Goal: Task Accomplishment & Management: Use online tool/utility

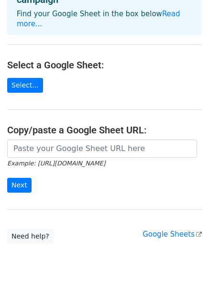
scroll to position [77, 0]
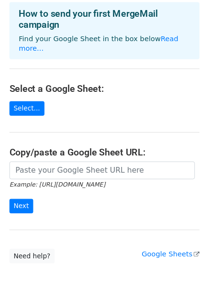
scroll to position [48, 0]
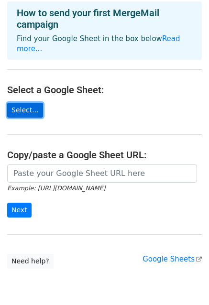
click at [28, 103] on link "Select..." at bounding box center [25, 110] width 36 height 15
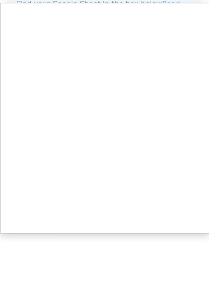
scroll to position [84, 0]
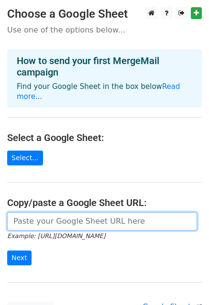
click at [91, 214] on input "url" at bounding box center [102, 221] width 190 height 18
paste input "https://docs.google.com/spreadsheets/d/1gb7EyABgDg3ZhAuL89_FYWxBhKNHGEPwakCDlCA…"
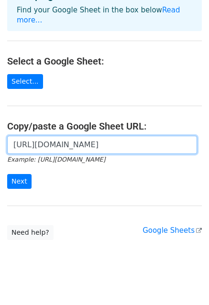
scroll to position [77, 0]
type input "https://docs.google.com/spreadsheets/d/1gb7EyABgDg3ZhAuL89_FYWxBhKNHGEPwakCDlCA…"
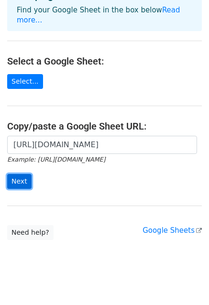
scroll to position [0, 0]
click at [20, 174] on input "Next" at bounding box center [19, 181] width 24 height 15
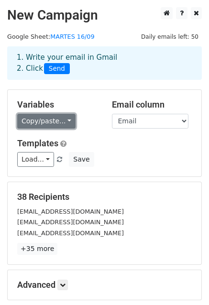
click at [60, 122] on link "Copy/paste..." at bounding box center [46, 121] width 58 height 15
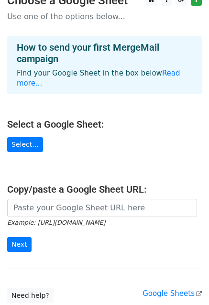
scroll to position [77, 0]
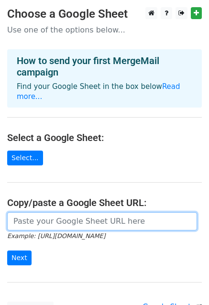
click at [67, 212] on input "url" at bounding box center [102, 221] width 190 height 18
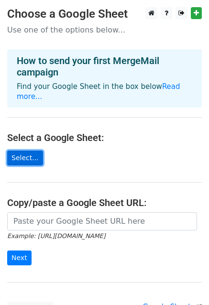
click at [23, 151] on link "Select..." at bounding box center [25, 158] width 36 height 15
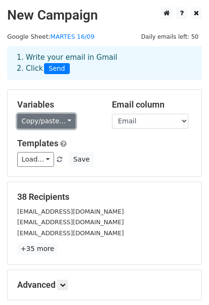
click at [65, 122] on link "Copy/paste..." at bounding box center [46, 121] width 58 height 15
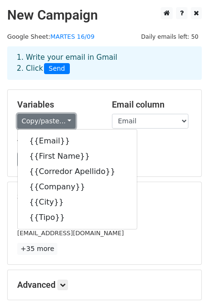
click at [63, 122] on link "Copy/paste..." at bounding box center [46, 121] width 58 height 15
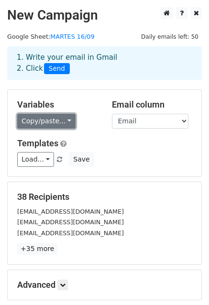
click at [50, 119] on link "Copy/paste..." at bounding box center [46, 121] width 58 height 15
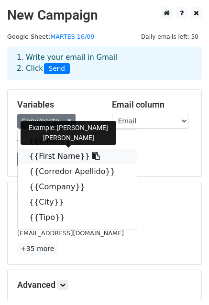
click at [44, 152] on link "{{First Name}}" at bounding box center [77, 156] width 119 height 15
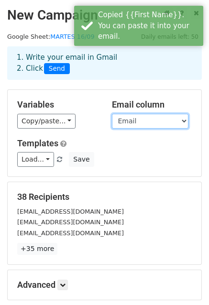
click at [159, 120] on select "Email First Name Corredor Apellido Company City Tipo" at bounding box center [150, 121] width 77 height 15
click at [112, 114] on select "Email First Name Corredor Apellido Company City Tipo" at bounding box center [150, 121] width 77 height 15
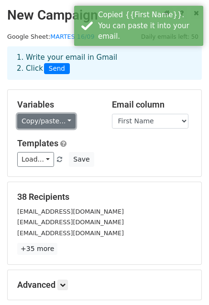
click at [59, 118] on link "Copy/paste..." at bounding box center [46, 121] width 58 height 15
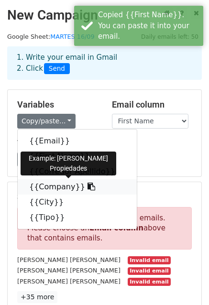
click at [49, 186] on link "{{Company}}" at bounding box center [77, 186] width 119 height 15
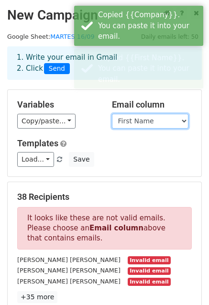
click at [184, 116] on select "Email First Name Corredor Apellido Company City Tipo" at bounding box center [150, 121] width 77 height 15
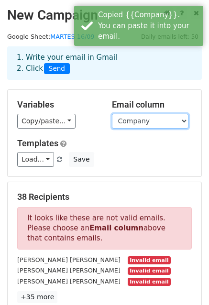
click at [112, 114] on select "Email First Name Corredor Apellido Company City Tipo" at bounding box center [150, 121] width 77 height 15
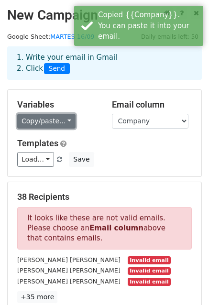
click at [50, 119] on link "Copy/paste..." at bounding box center [46, 121] width 58 height 15
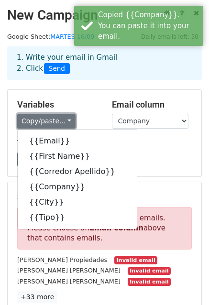
click at [50, 119] on link "Copy/paste..." at bounding box center [46, 121] width 58 height 15
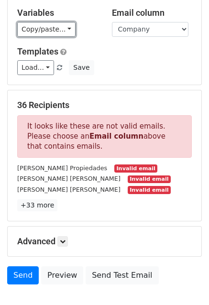
scroll to position [96, 0]
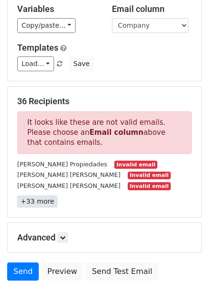
click at [41, 201] on link "+33 more" at bounding box center [37, 202] width 40 height 12
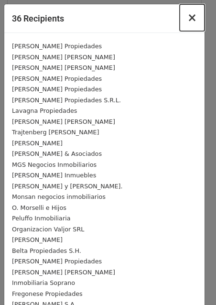
click at [188, 20] on span "×" at bounding box center [193, 17] width 10 height 13
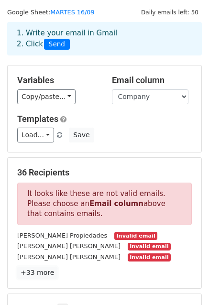
scroll to position [0, 0]
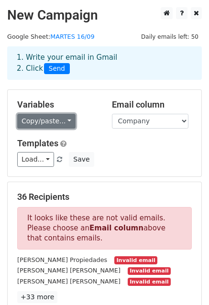
click at [56, 121] on link "Copy/paste..." at bounding box center [46, 121] width 58 height 15
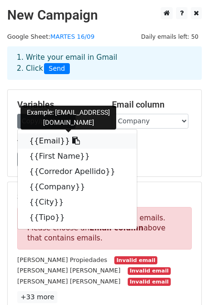
click at [40, 139] on link "{{Email}}" at bounding box center [77, 140] width 119 height 15
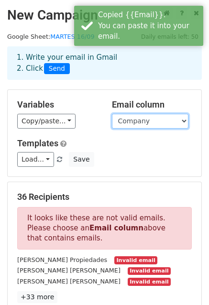
click at [172, 120] on select "Email First Name Corredor Apellido Company City Tipo" at bounding box center [150, 121] width 77 height 15
select select "Email"
click at [112, 114] on select "Email First Name Corredor Apellido Company City Tipo" at bounding box center [150, 121] width 77 height 15
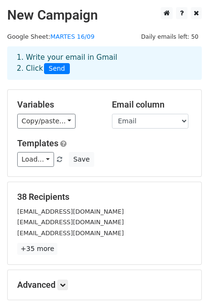
click at [138, 158] on div "Load... No templates saved Save" at bounding box center [104, 159] width 189 height 15
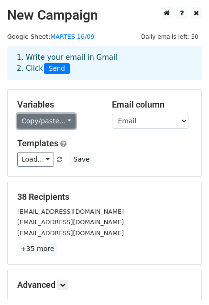
click at [57, 123] on link "Copy/paste..." at bounding box center [46, 121] width 58 height 15
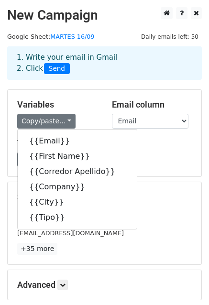
click at [159, 154] on div "Load... No templates saved Save" at bounding box center [104, 159] width 189 height 15
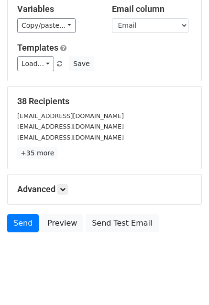
scroll to position [103, 0]
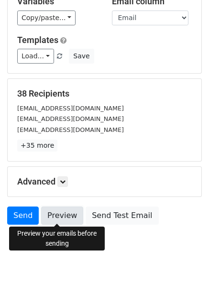
click at [57, 215] on link "Preview" at bounding box center [62, 216] width 42 height 18
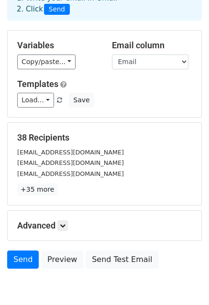
scroll to position [55, 0]
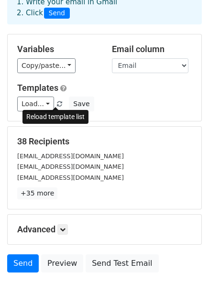
click at [57, 103] on span at bounding box center [59, 104] width 5 height 6
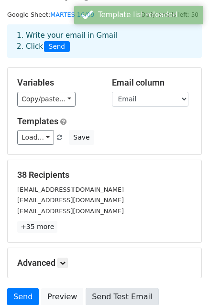
scroll to position [96, 0]
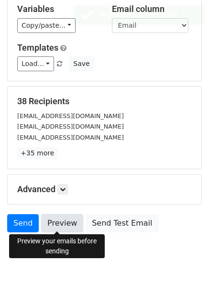
click at [60, 226] on link "Preview" at bounding box center [62, 223] width 42 height 18
click at [63, 224] on link "Preview" at bounding box center [62, 223] width 42 height 18
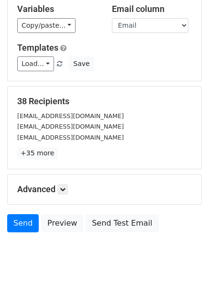
click at [67, 258] on body "New Campaign Daily emails left: 50 Google Sheet: MARTES 16/09 1. Write your ema…" at bounding box center [104, 93] width 209 height 364
click at [63, 189] on icon at bounding box center [63, 190] width 6 height 6
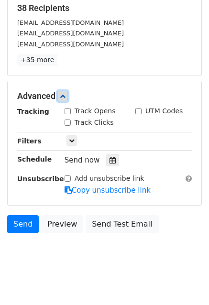
scroll to position [191, 0]
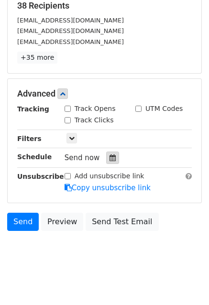
click at [110, 157] on icon at bounding box center [113, 158] width 6 height 7
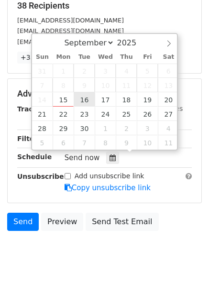
type input "2025-09-16 12:00"
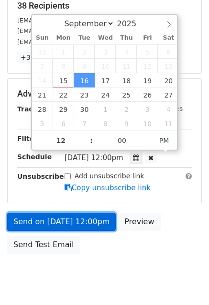
click at [78, 220] on link "Send on Sep 16 at 12:00pm" at bounding box center [61, 222] width 109 height 18
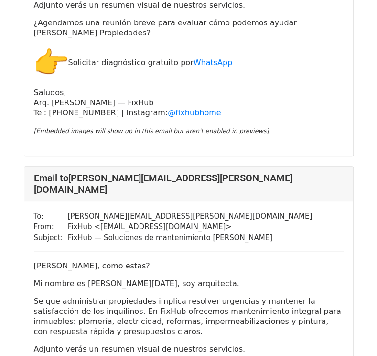
scroll to position [2297, 0]
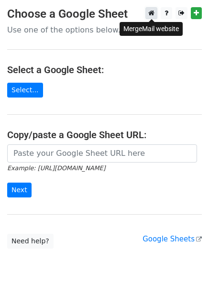
click at [150, 13] on icon at bounding box center [151, 13] width 6 height 7
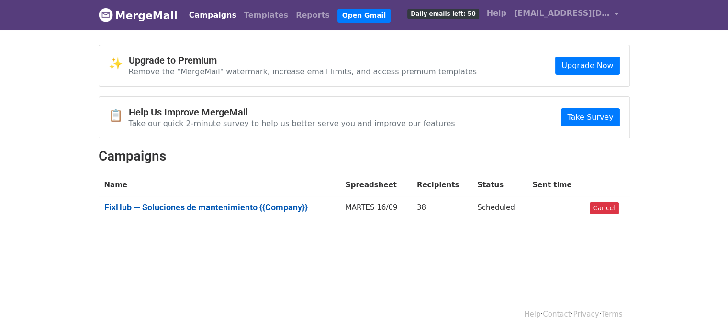
click at [209, 202] on link "FixHub — Soluciones de mantenimiento {{Company}}" at bounding box center [219, 207] width 230 height 11
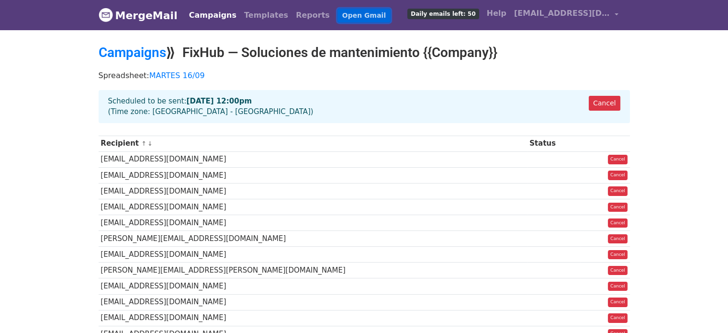
click at [337, 16] on link "Open Gmail" at bounding box center [363, 16] width 53 height 14
click at [170, 74] on link "MARTES 16/09" at bounding box center [176, 75] width 55 height 9
click at [245, 16] on link "Templates" at bounding box center [266, 15] width 52 height 19
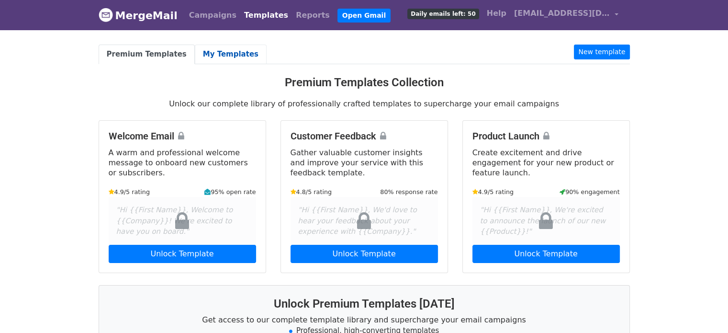
click at [214, 49] on link "My Templates" at bounding box center [231, 54] width 72 height 20
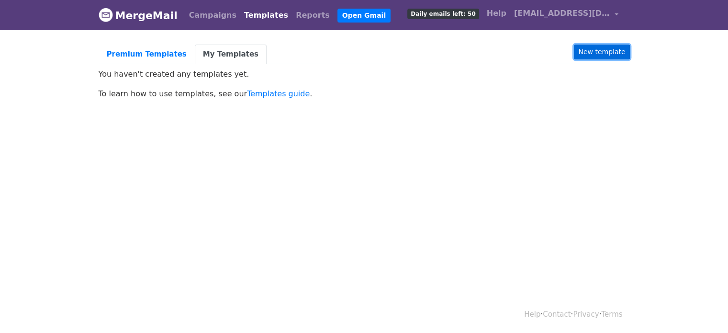
click at [610, 53] on link "New template" at bounding box center [601, 51] width 55 height 15
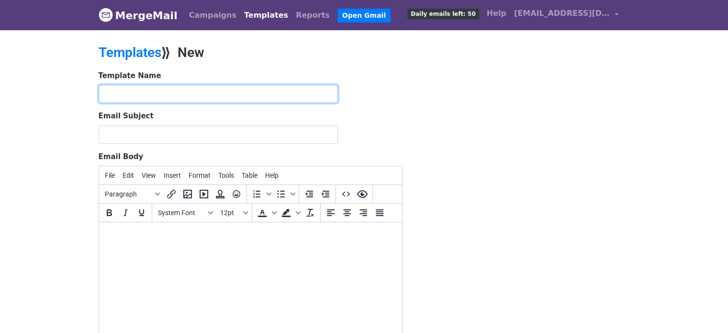
click at [120, 93] on input "text" at bounding box center [218, 94] width 239 height 18
type input "Fix Hub - Reformas y Mantenimiento"
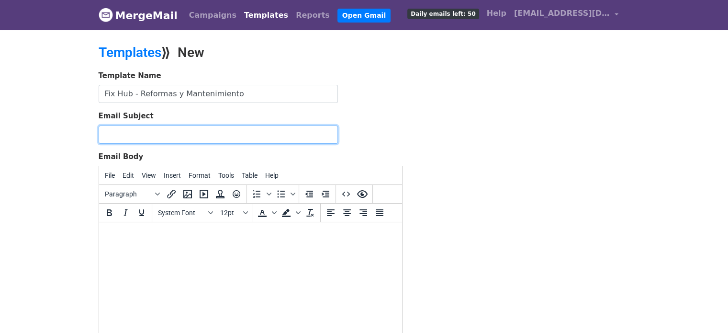
click at [110, 133] on input "Email Subject" at bounding box center [218, 134] width 239 height 18
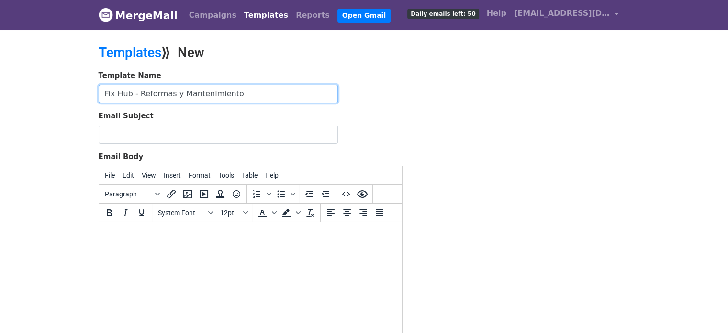
drag, startPoint x: 235, startPoint y: 93, endPoint x: 74, endPoint y: 93, distance: 161.7
click at [74, 93] on body "MergeMail Campaigns Templates Reports Open Gmail Daily emails left: 50 Help fix…" at bounding box center [364, 222] width 728 height 445
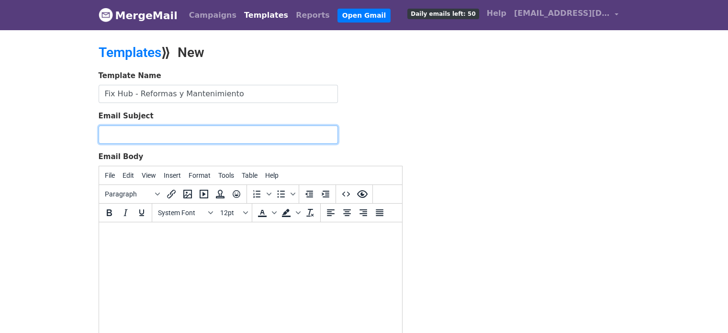
click at [128, 134] on input "Email Subject" at bounding box center [218, 134] width 239 height 18
paste input "Fix Hub - Reformas y Mantenimiento"
drag, startPoint x: 241, startPoint y: 130, endPoint x: 0, endPoint y: 127, distance: 241.2
click at [0, 127] on body "MergeMail Campaigns Templates Reports Open Gmail Daily emails left: 50 Help fix…" at bounding box center [364, 222] width 728 height 445
paste input "Hub — Soluciones de mantenimiento {{Company}}"
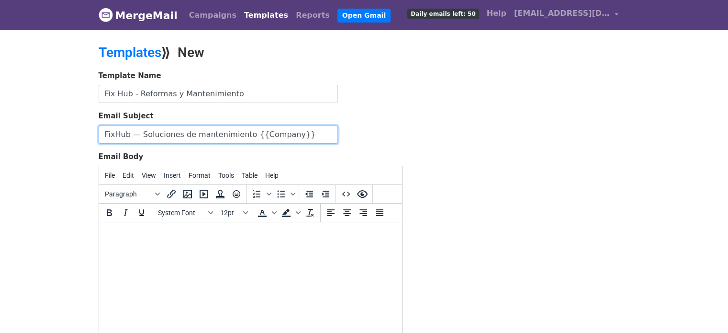
drag, startPoint x: 140, startPoint y: 133, endPoint x: 185, endPoint y: 133, distance: 45.0
click at [185, 133] on input "FixHub — Soluciones de mantenimiento {{Company}}" at bounding box center [218, 134] width 239 height 18
type input "FixHub — Reformas y mantenimiento {{Company}}"
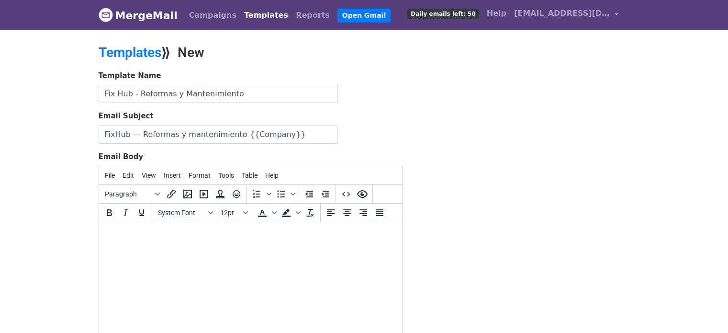
click at [144, 243] on html at bounding box center [250, 235] width 303 height 26
paste body
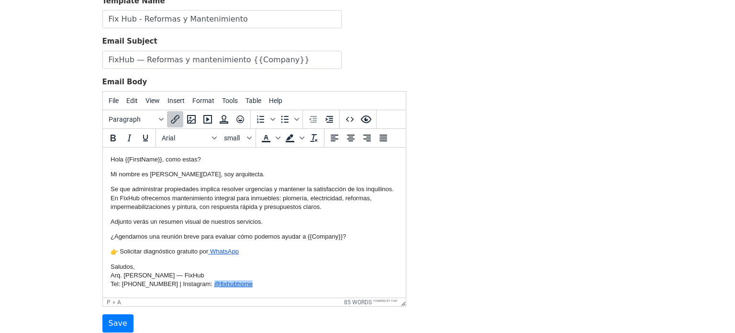
scroll to position [76, 0]
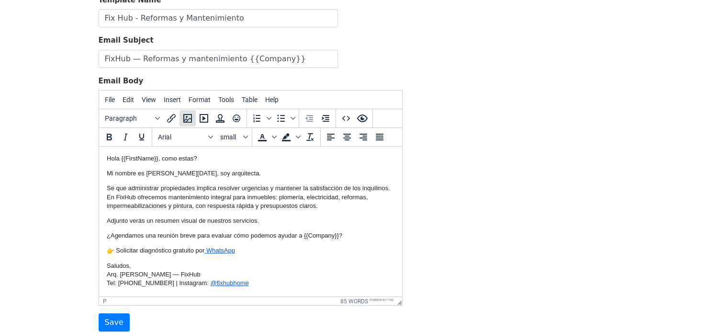
drag, startPoint x: 186, startPoint y: 117, endPoint x: 190, endPoint y: 115, distance: 4.9
click at [190, 115] on icon "Insert/edit image" at bounding box center [187, 117] width 11 height 11
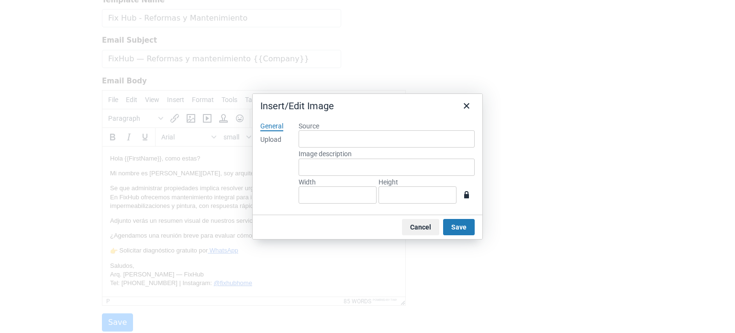
click at [274, 139] on div "Upload" at bounding box center [270, 140] width 21 height 10
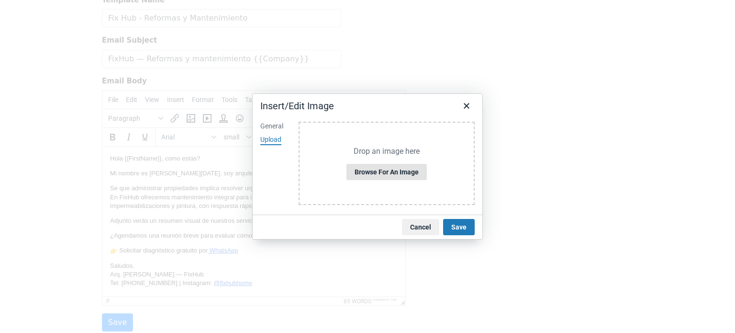
click at [381, 171] on button "Browse for an image" at bounding box center [386, 172] width 80 height 16
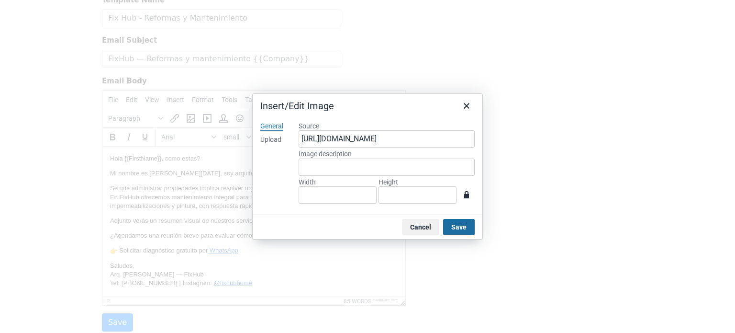
type input "1080"
type input "1920"
click at [465, 230] on button "Save" at bounding box center [459, 227] width 32 height 16
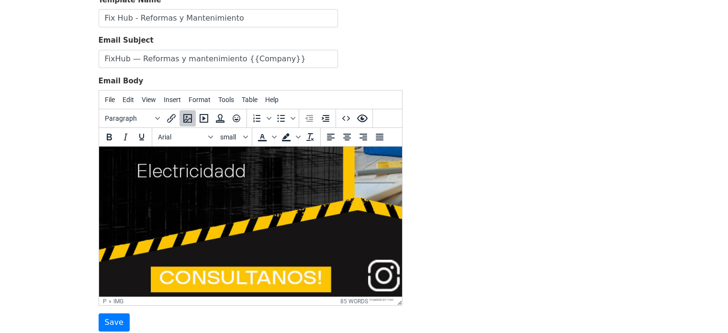
scroll to position [784, 8]
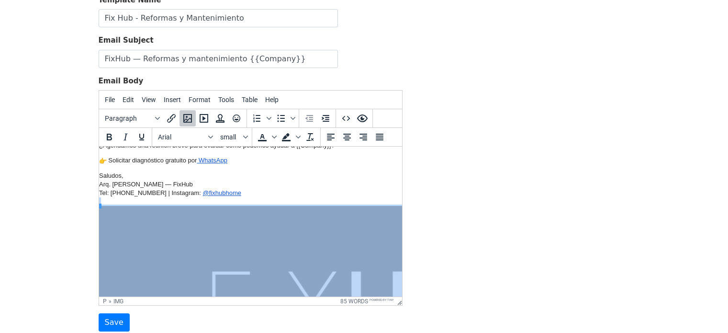
scroll to position [96, 8]
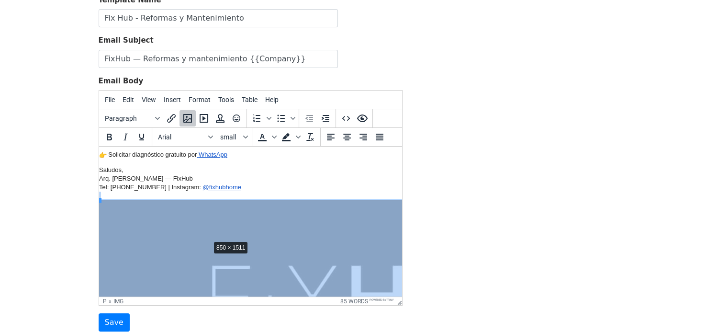
drag, startPoint x: 100, startPoint y: 200, endPoint x: 210, endPoint y: 240, distance: 116.8
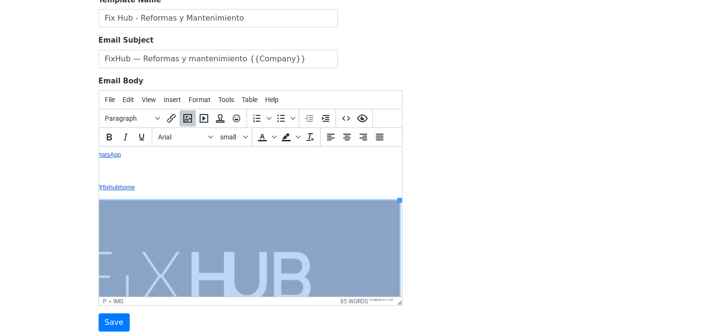
scroll to position [96, 119]
drag, startPoint x: 394, startPoint y: 199, endPoint x: 247, endPoint y: 255, distance: 156.7
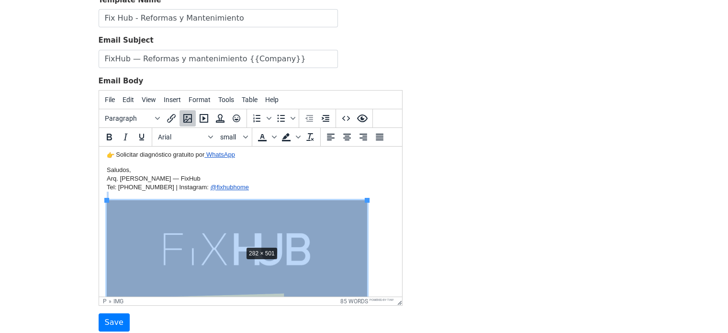
drag, startPoint x: 368, startPoint y: 200, endPoint x: 242, endPoint y: 245, distance: 133.8
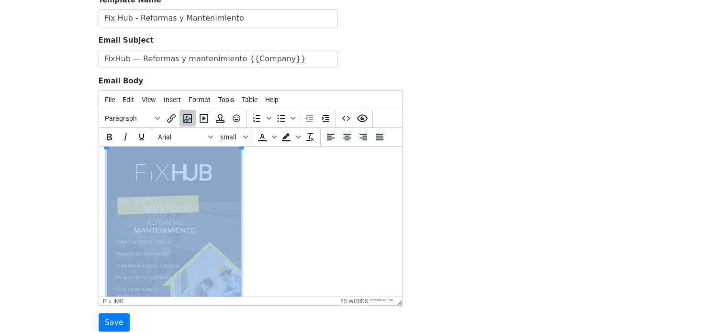
scroll to position [104, 0]
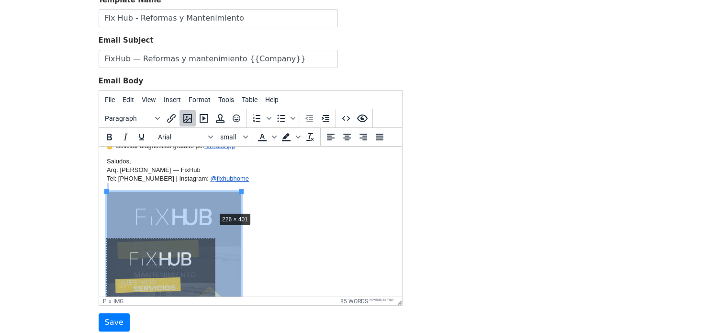
drag, startPoint x: 243, startPoint y: 193, endPoint x: 216, endPoint y: 212, distance: 32.8
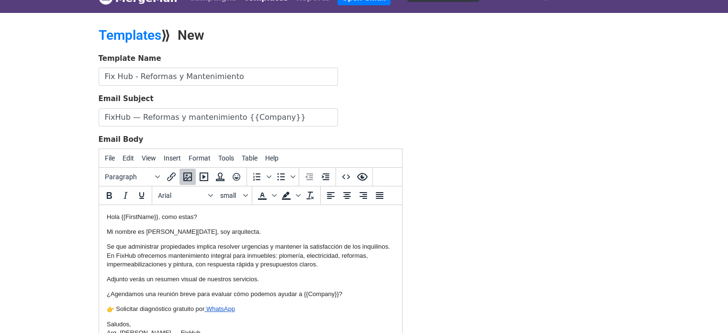
scroll to position [7, 0]
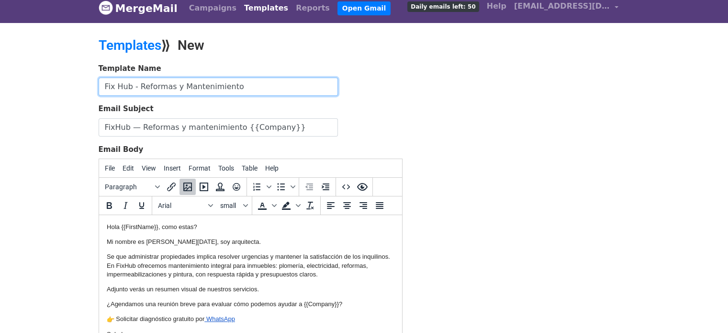
click at [242, 86] on input "Fix Hub - Reformas y Mantenimiento" at bounding box center [218, 87] width 239 height 18
drag, startPoint x: 234, startPoint y: 85, endPoint x: 0, endPoint y: 90, distance: 233.5
click at [0, 90] on body "MergeMail Campaigns Templates Reports Open Gmail Daily emails left: 50 Help fix…" at bounding box center [364, 215] width 728 height 445
click at [130, 85] on input "FIX HUB- INMOBILIARIAS CABA" at bounding box center [218, 87] width 239 height 18
type input "FIX HUB - INMOBILIARIAS CABA"
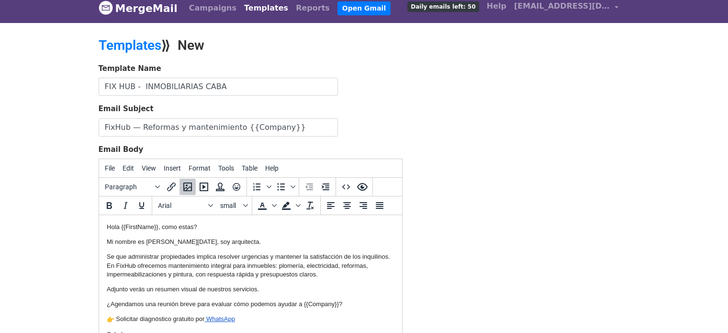
click at [489, 121] on div "Template Name FIX HUB - INMOBILIARIAS CABA Email Subject FixHub — Reformas y ma…" at bounding box center [363, 231] width 545 height 337
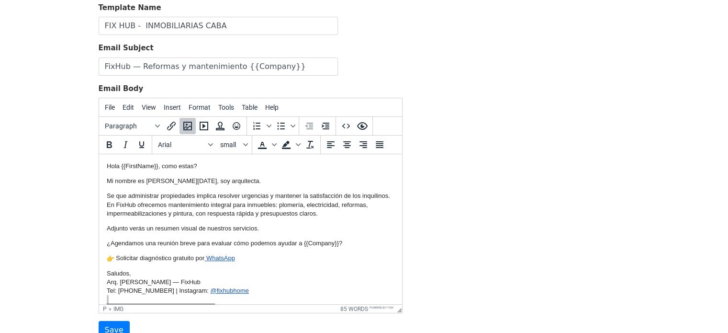
scroll to position [151, 0]
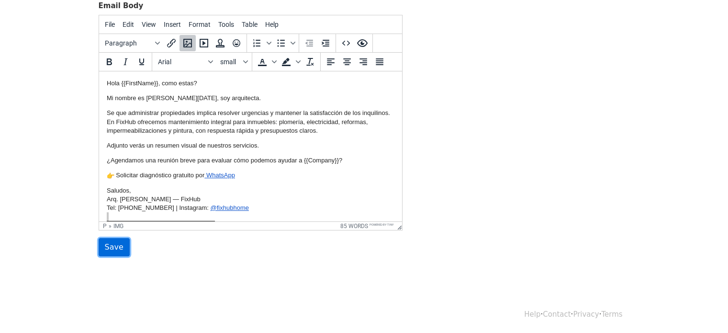
click at [113, 244] on input "Save" at bounding box center [114, 247] width 31 height 18
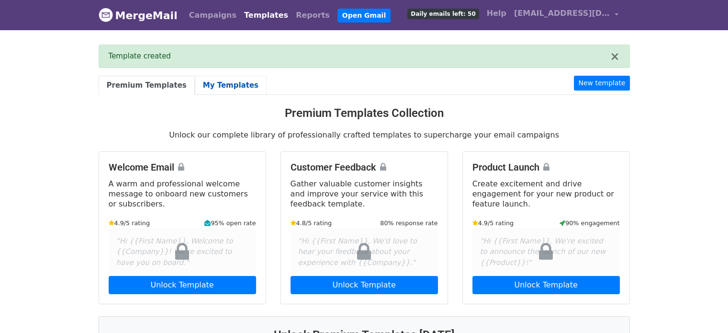
click at [214, 80] on link "My Templates" at bounding box center [231, 86] width 72 height 20
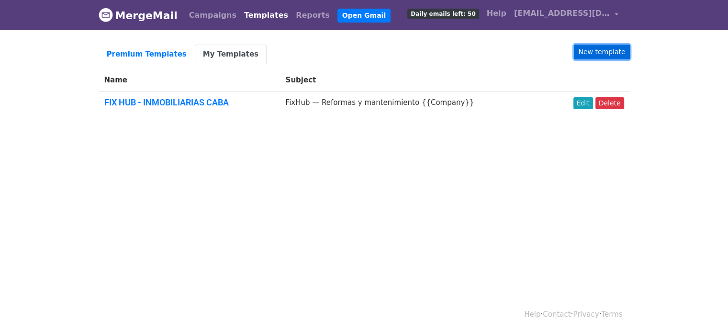
click at [608, 51] on link "New template" at bounding box center [601, 51] width 55 height 15
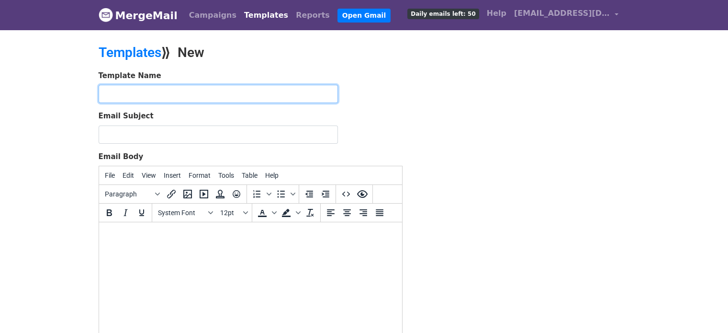
click at [147, 90] on input "text" at bounding box center [218, 94] width 239 height 18
type input "FIX HUB - VIVIENDAS"
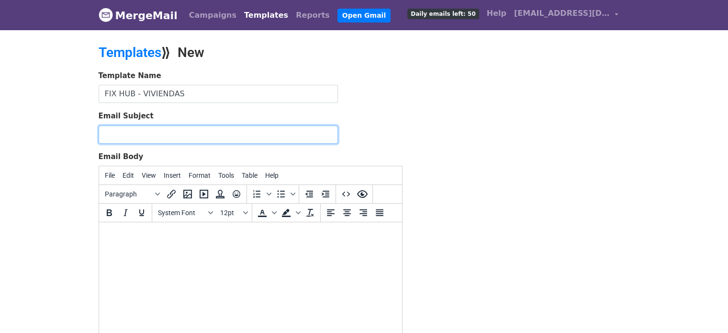
click at [130, 133] on input "Email Subject" at bounding box center [218, 134] width 239 height 18
drag, startPoint x: 236, startPoint y: 133, endPoint x: 247, endPoint y: 134, distance: 11.0
click at [247, 134] on input "FixHub — Reformas y mantenimiento {{Company}}" at bounding box center [218, 134] width 239 height 18
click at [244, 134] on input "FixHub — Reformas y mantenimiento {{Company}}" at bounding box center [218, 134] width 239 height 18
drag, startPoint x: 238, startPoint y: 134, endPoint x: 269, endPoint y: 135, distance: 31.1
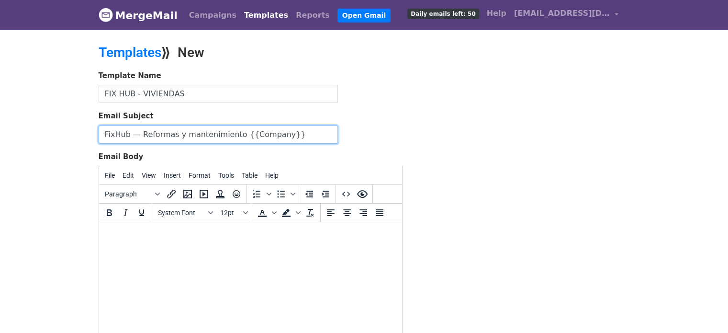
click at [269, 135] on input "FixHub — Reformas y mantenimiento {{Company}}" at bounding box center [218, 134] width 239 height 18
type input "FixHub — Reformas y mantenimiento {{FirstName}}"
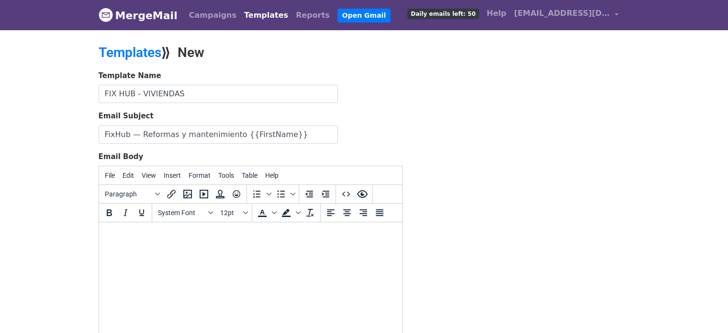
click at [494, 136] on div "Template Name FIX HUB - VIVIENDAS Email Subject FixHub — Reformas y mantenimien…" at bounding box center [363, 238] width 545 height 337
click at [136, 235] on body at bounding box center [250, 235] width 288 height 11
paste body
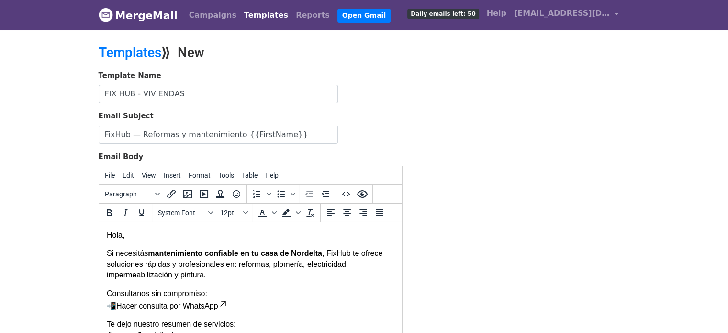
click at [133, 235] on p "Hola," at bounding box center [250, 235] width 288 height 11
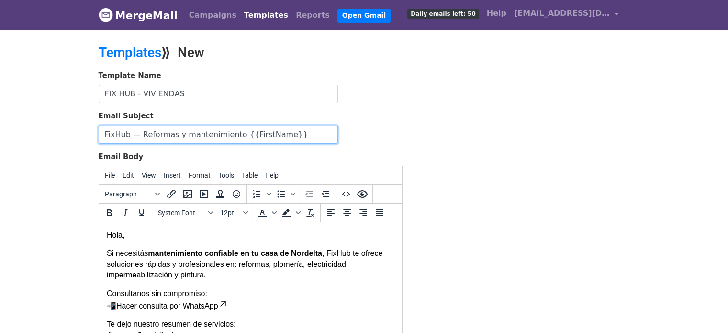
drag, startPoint x: 233, startPoint y: 133, endPoint x: 277, endPoint y: 133, distance: 44.0
click at [277, 133] on input "FixHub — Reformas y mantenimiento {{FirstName}}" at bounding box center [218, 134] width 239 height 18
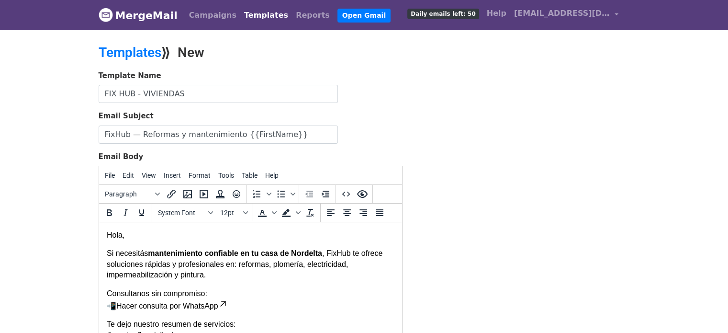
click at [121, 236] on p "Hola," at bounding box center [250, 235] width 288 height 11
click at [178, 236] on p "Hola {{FirstName}}," at bounding box center [250, 235] width 288 height 11
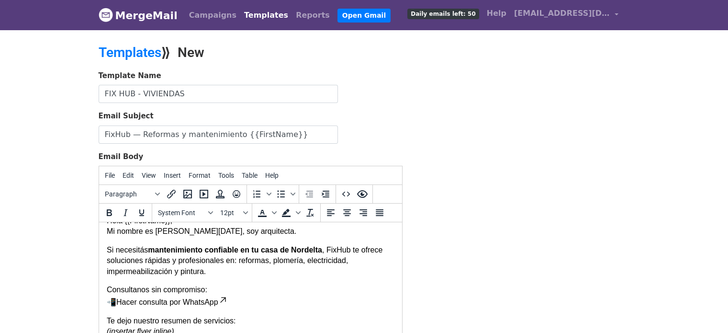
scroll to position [15, 0]
drag, startPoint x: 279, startPoint y: 249, endPoint x: 320, endPoint y: 249, distance: 40.7
click at [320, 249] on strong "mantenimiento confiable en tu casa de Nordelta" at bounding box center [234, 249] width 174 height 8
click at [227, 261] on p "Si necesitás mantenimiento confiable en tu casa , FixHub te ofrece soluciones r…" at bounding box center [250, 260] width 288 height 32
click at [172, 272] on p "Si necesitás mantenimiento confiable en tu casa , FixHub te ofrece soluciones r…" at bounding box center [250, 260] width 288 height 32
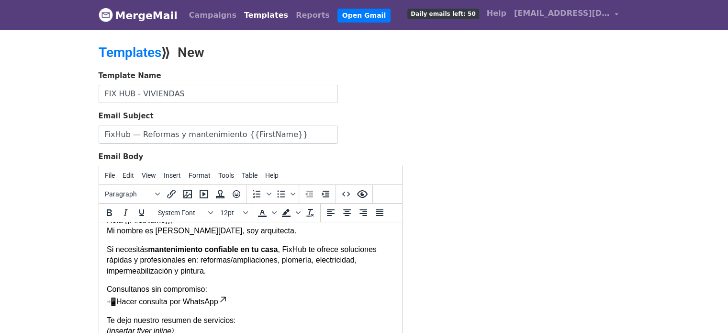
click at [217, 269] on p "Si necesitás mantenimiento confiable en tu casa , FixHub te ofrece soluciones r…" at bounding box center [250, 260] width 288 height 32
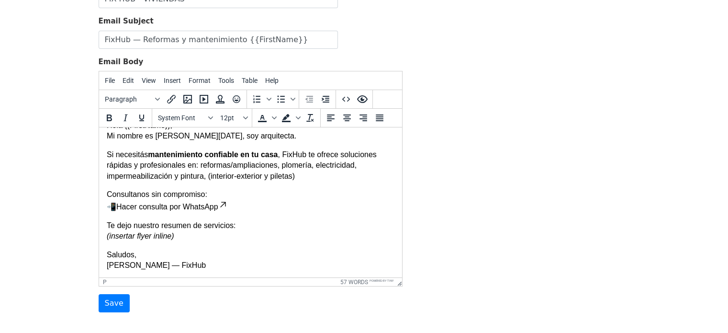
scroll to position [96, 0]
drag, startPoint x: 184, startPoint y: 205, endPoint x: 218, endPoint y: 205, distance: 33.5
click at [218, 205] on link "Hacer consulta por WhatsApp" at bounding box center [171, 205] width 111 height 8
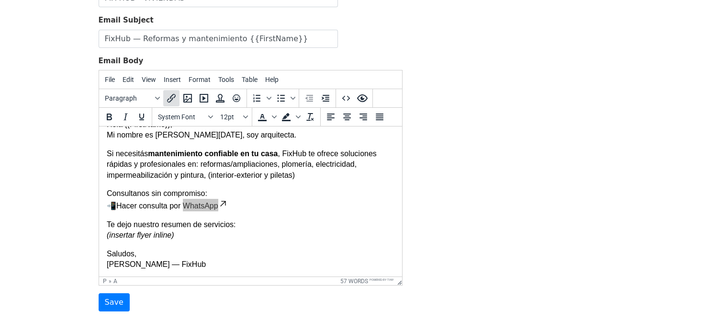
click at [167, 95] on icon "Insert/edit link" at bounding box center [171, 97] width 11 height 11
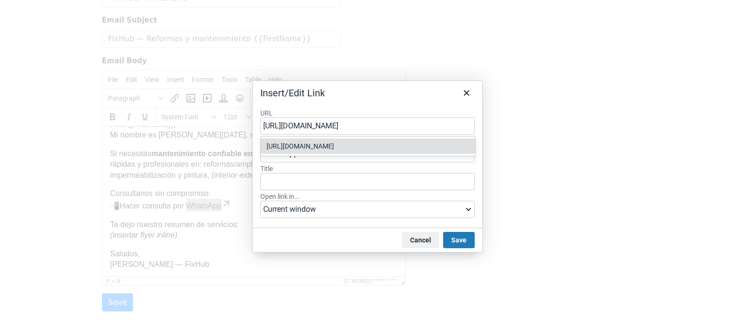
click at [328, 125] on input "https://wa.me/5491130014737" at bounding box center [367, 125] width 214 height 17
type input "https://wa.me/5491130014737"
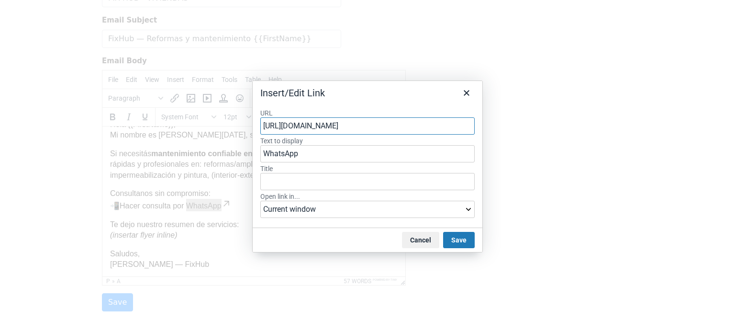
click at [391, 101] on div "URL https://wa.me/5491130014737 Text to display WhatsApp Title Open link in... …" at bounding box center [368, 164] width 230 height 127
click at [459, 240] on button "Save" at bounding box center [459, 240] width 32 height 16
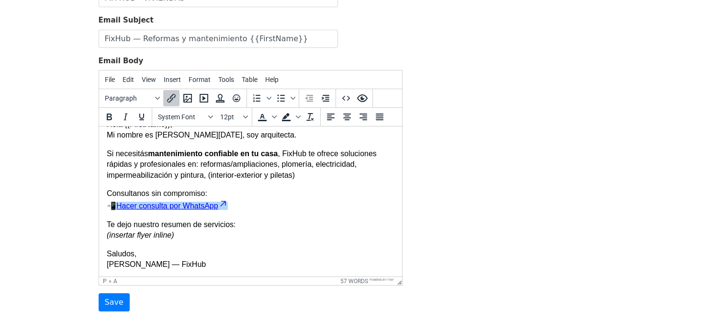
click at [284, 196] on p "Consultanos sin compromiso: 📲 Hacer consulta por WhatsApp" at bounding box center [250, 199] width 288 height 23
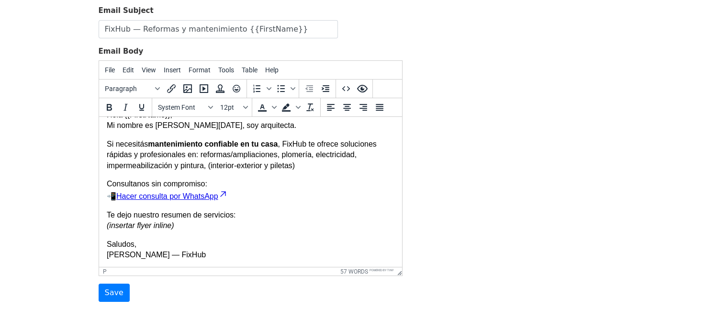
scroll to position [103, 0]
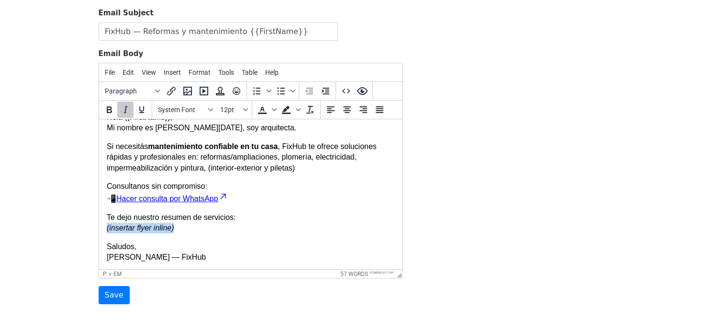
drag, startPoint x: 174, startPoint y: 227, endPoint x: 99, endPoint y: 227, distance: 75.1
click at [99, 227] on html "Hola {{FirstName}}, Mi nombre es Ana Lucia Alguacil, soy arquitecta. Si necesit…" at bounding box center [250, 187] width 303 height 166
click at [190, 88] on icon "Insert/edit image" at bounding box center [187, 91] width 9 height 9
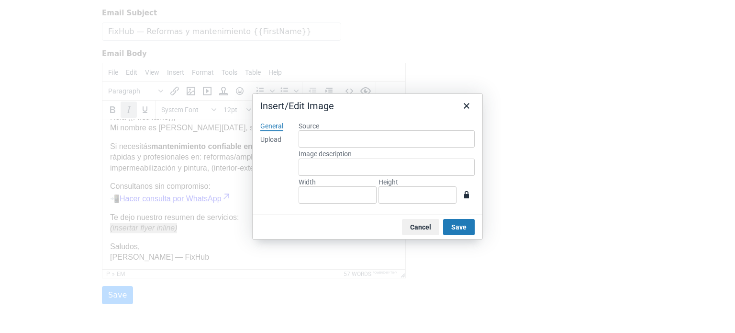
click at [270, 141] on div "Upload" at bounding box center [270, 140] width 21 height 10
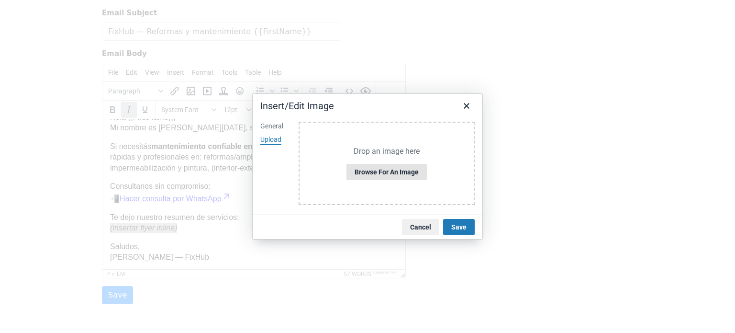
click at [369, 166] on button "Browse for an image" at bounding box center [386, 172] width 80 height 16
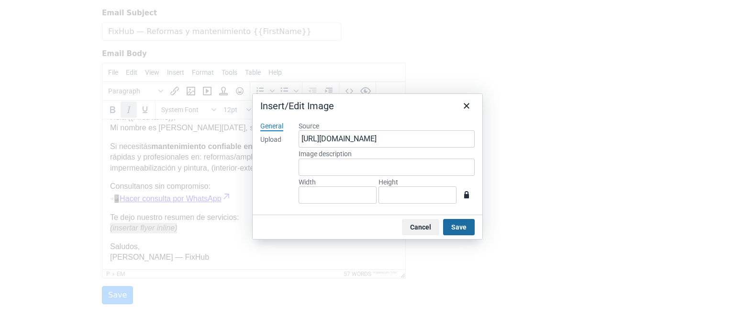
click at [463, 222] on button "Save" at bounding box center [459, 227] width 32 height 16
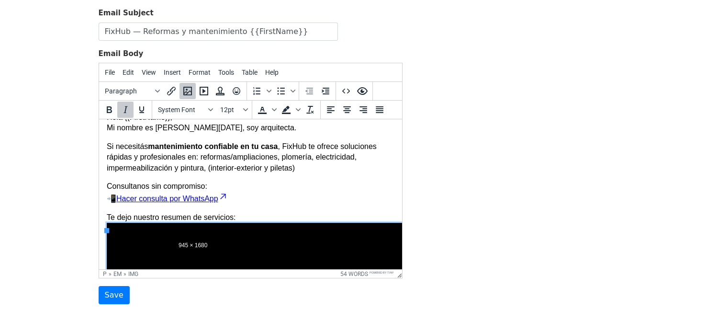
drag, startPoint x: 108, startPoint y: 230, endPoint x: 172, endPoint y: 237, distance: 65.0
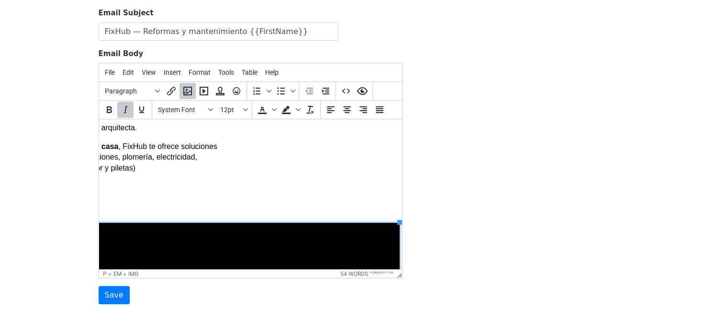
scroll to position [15, 164]
drag, startPoint x: 392, startPoint y: 222, endPoint x: 168, endPoint y: 259, distance: 227.0
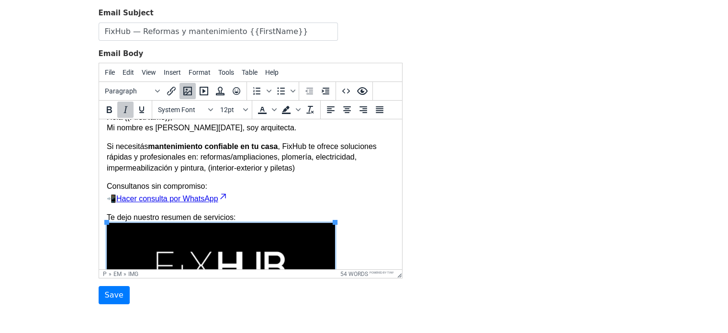
scroll to position [15, 0]
drag, startPoint x: 334, startPoint y: 221, endPoint x: 231, endPoint y: 240, distance: 104.6
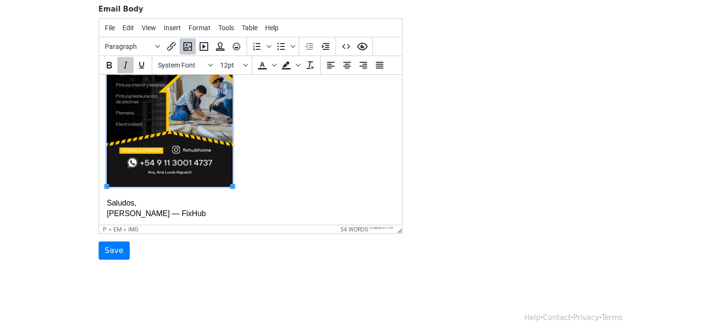
scroll to position [151, 0]
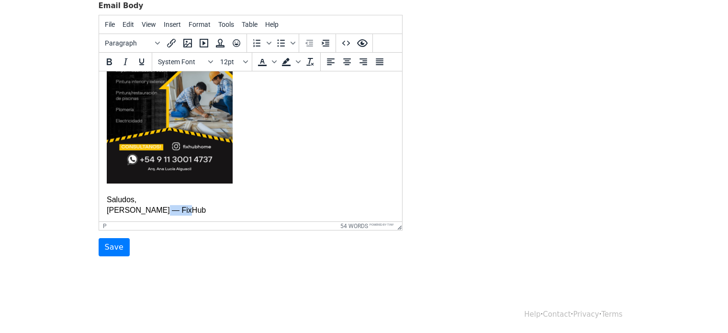
drag, startPoint x: 151, startPoint y: 207, endPoint x: 175, endPoint y: 208, distance: 24.4
click at [175, 208] on p "Saludos, Ana Lucía — FixHub" at bounding box center [250, 205] width 288 height 22
click at [172, 40] on icon "Insert/edit link" at bounding box center [171, 42] width 11 height 11
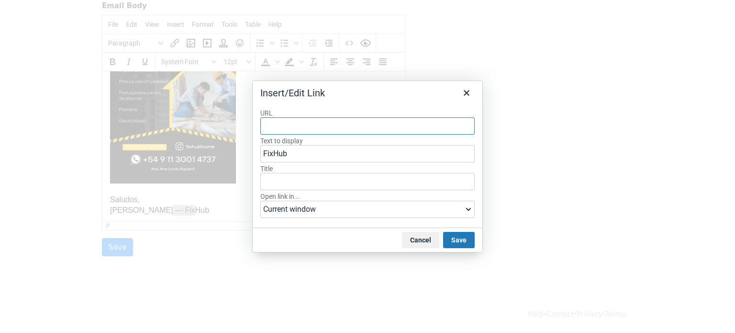
click at [285, 124] on input "URL" at bounding box center [367, 125] width 214 height 17
click at [278, 124] on input "URL" at bounding box center [367, 125] width 214 height 17
click at [293, 126] on input "URL" at bounding box center [367, 125] width 214 height 17
paste input "https://www.fixhub.site/"
type input "https://www.fixhub.site/"
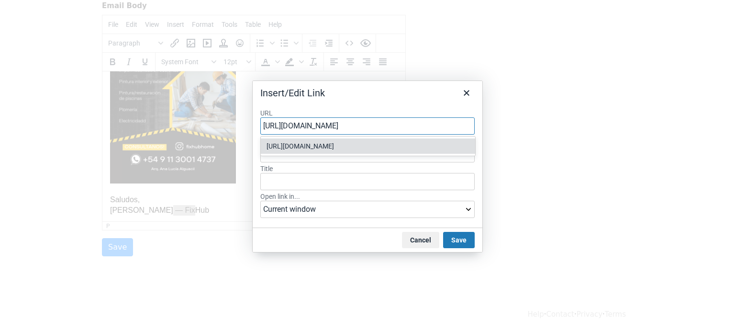
click at [307, 140] on div "https://www.fixhub.site/" at bounding box center [368, 145] width 205 height 11
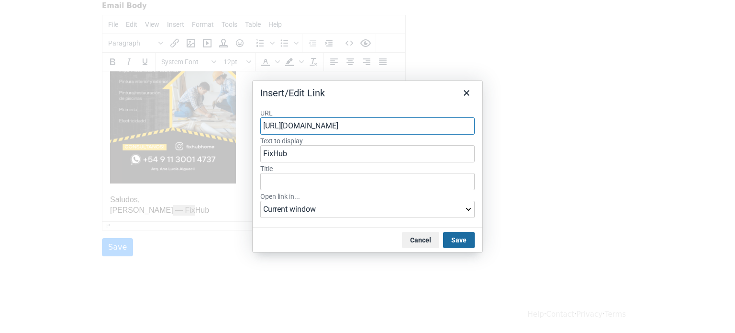
click at [455, 239] on button "Save" at bounding box center [459, 240] width 32 height 16
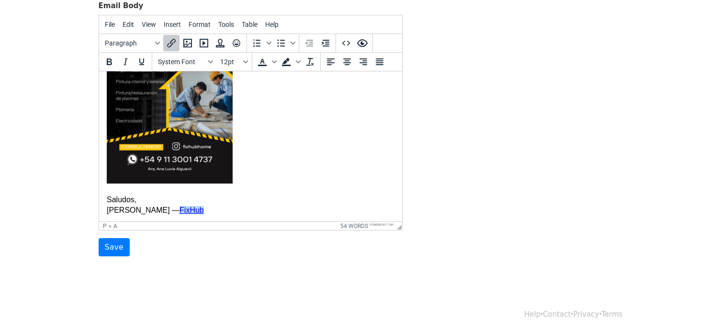
click at [350, 177] on p "Te dejo nuestro resumen de servicios:" at bounding box center [250, 68] width 288 height 238
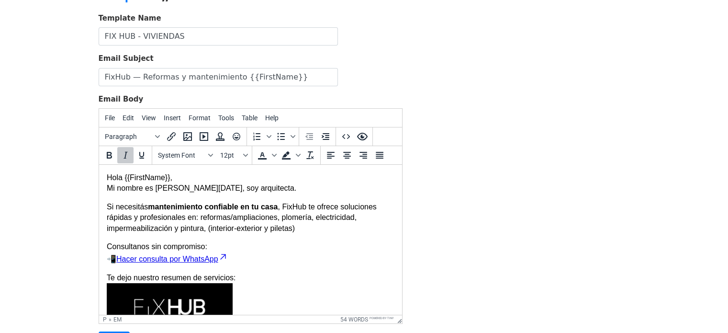
scroll to position [55, 0]
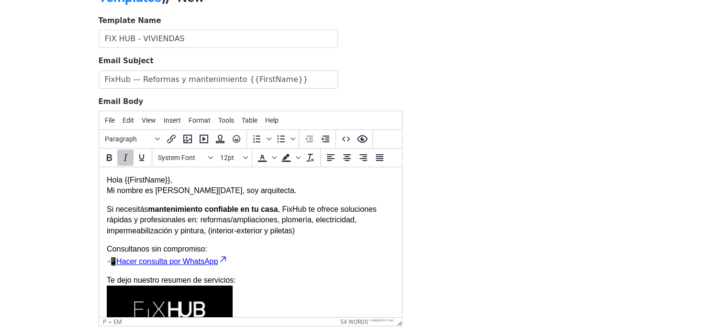
click at [192, 180] on p "Hola {{FirstName}}, Mi nombre es Ana Lucia Alguacil, soy arquitecta." at bounding box center [250, 186] width 288 height 22
click at [178, 182] on p "Hola {{FirstName}}, como estas? Mi nombre es Ana Lucia Alguacil, soy arquitecta." at bounding box center [250, 186] width 288 height 22
click at [271, 228] on p "Si necesitás mantenimiento confiable en tu casa , FixHub te ofrece soluciones r…" at bounding box center [250, 220] width 288 height 32
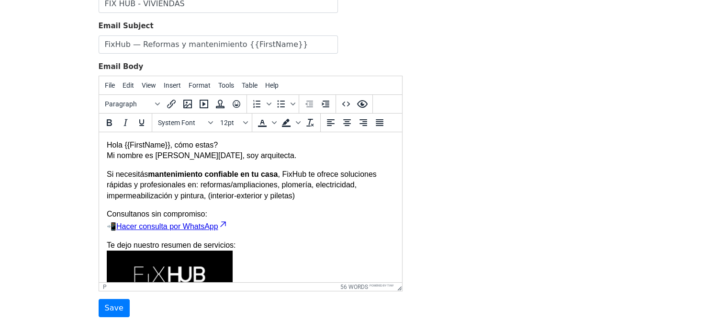
scroll to position [96, 0]
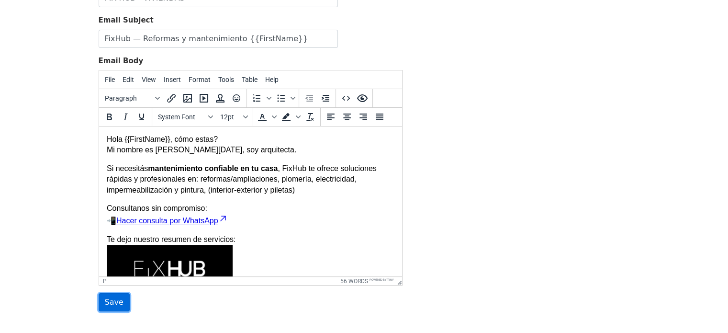
click at [107, 298] on input "Save" at bounding box center [114, 302] width 31 height 18
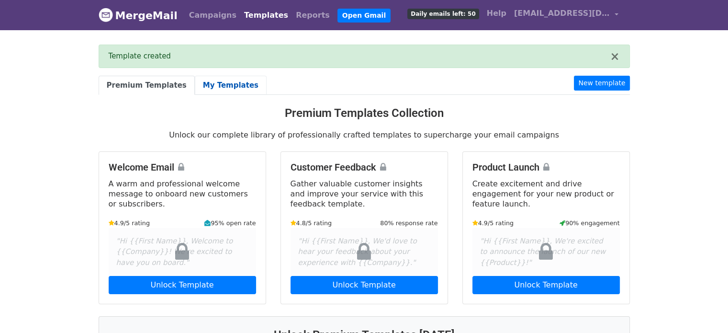
click at [215, 84] on link "My Templates" at bounding box center [231, 86] width 72 height 20
